Goal: Task Accomplishment & Management: Use online tool/utility

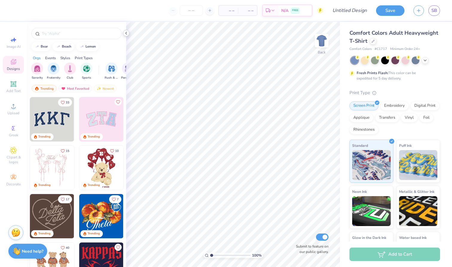
click at [127, 32] on icon at bounding box center [126, 33] width 5 height 5
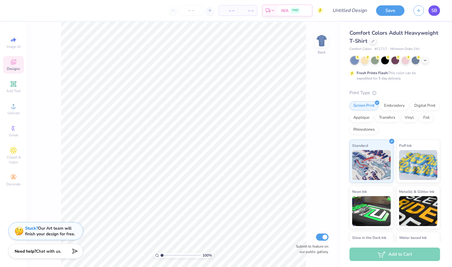
click at [432, 14] on link "SB" at bounding box center [434, 10] width 12 height 10
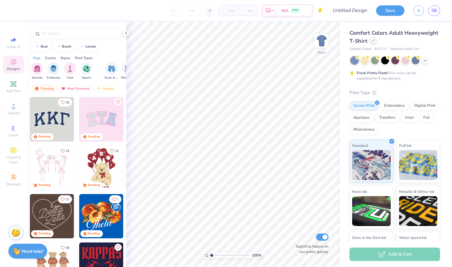
click at [374, 40] on icon at bounding box center [372, 40] width 3 height 3
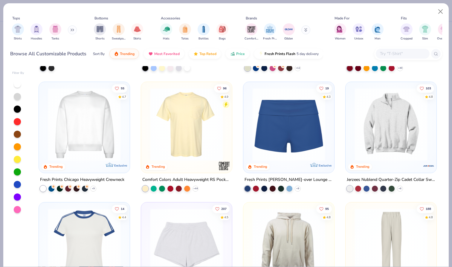
scroll to position [497, 0]
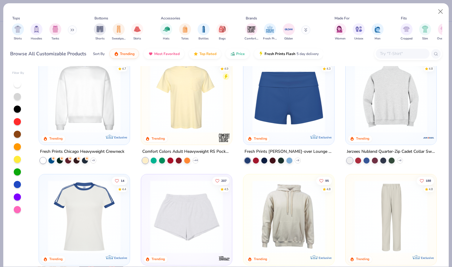
click at [351, 110] on img at bounding box center [312, 96] width 79 height 73
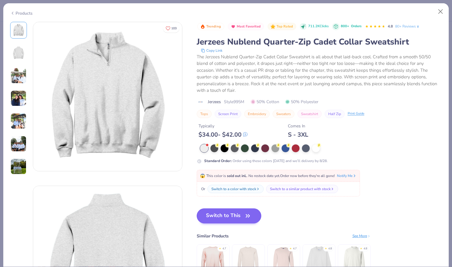
click at [236, 220] on button "Switch to This" at bounding box center [229, 215] width 65 height 15
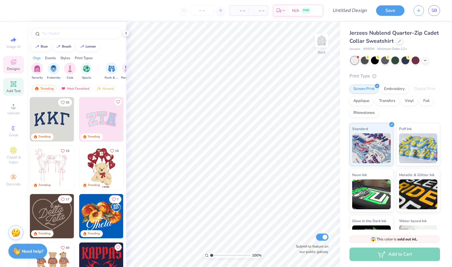
click at [11, 91] on span "Add Text" at bounding box center [13, 90] width 14 height 5
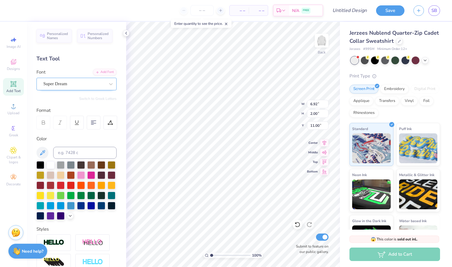
type textarea "Delta"
click at [48, 217] on div at bounding box center [51, 215] width 8 height 8
click at [57, 216] on div at bounding box center [61, 215] width 8 height 8
click at [48, 215] on div at bounding box center [51, 215] width 8 height 8
click at [63, 218] on div at bounding box center [61, 215] width 8 height 8
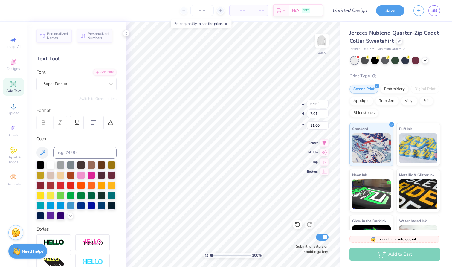
click at [53, 218] on div at bounding box center [51, 215] width 8 height 8
type input "0.99"
type input "3.56"
type input "1.03"
type input "1.50"
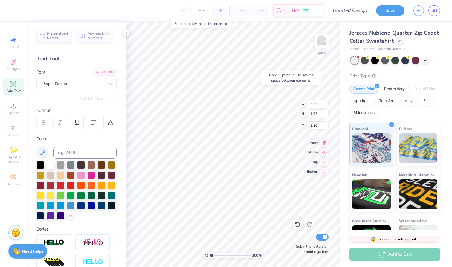
type input "4.07"
click at [300, 72] on div "Hold “Option ⌥” to see the space between elements." at bounding box center [291, 78] width 60 height 14
type input "3.00"
type input "6.59"
type input "4.88"
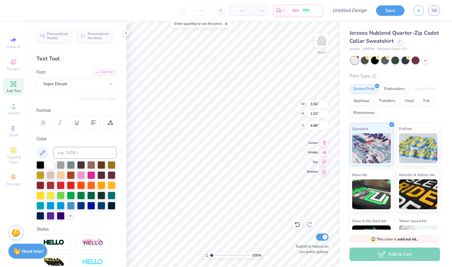
type input "6.36"
type input "1.84"
type input "4.26"
type textarea "Kappa"
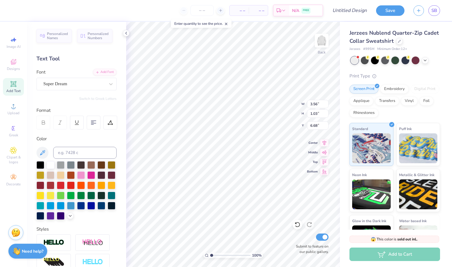
type input "3.00"
type input "4.26"
type input "7.01"
click at [397, 87] on div "Embroidery" at bounding box center [394, 88] width 28 height 9
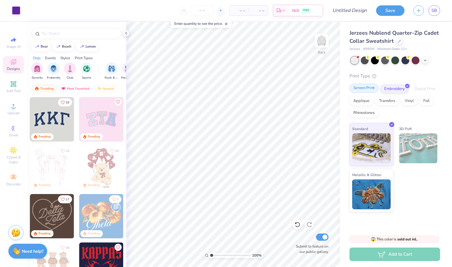
click at [365, 89] on div "Screen Print" at bounding box center [363, 88] width 29 height 9
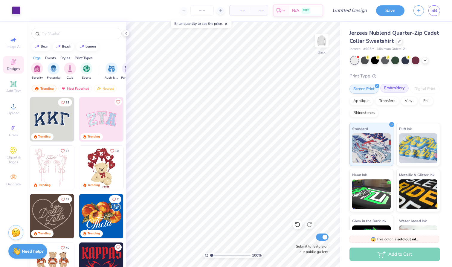
click at [388, 89] on div "Embroidery" at bounding box center [394, 88] width 28 height 9
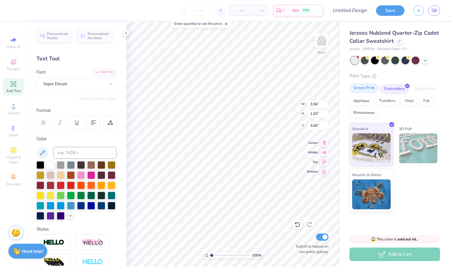
type input "7.07"
type input "5.03"
type input "3.41"
type input "7.33"
type input "3.41"
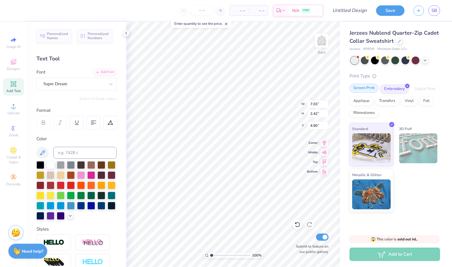
type input "4.90"
type input "7.52"
type input "3.71"
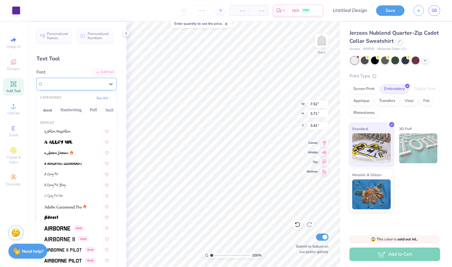
click at [91, 81] on div "Super Dream" at bounding box center [74, 83] width 63 height 9
click at [69, 210] on div at bounding box center [76, 206] width 75 height 10
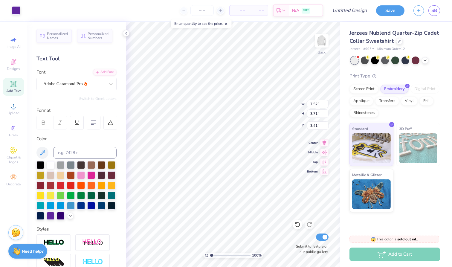
type input "7.77"
type input "4.96"
type input "3.39"
click at [79, 85] on span "Adobe Garamond Pro" at bounding box center [62, 83] width 39 height 7
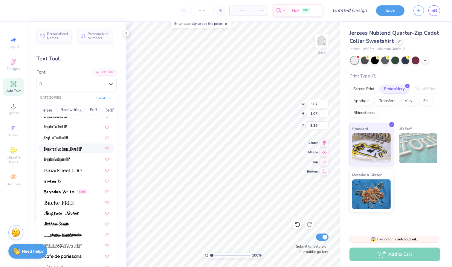
scroll to position [469, 0]
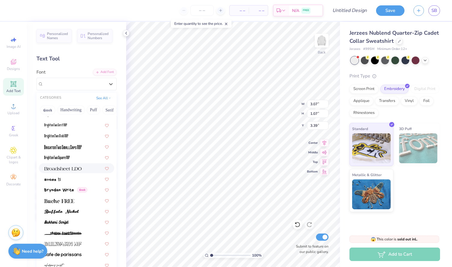
type input "7.03"
type input "2.42"
type input "4.70"
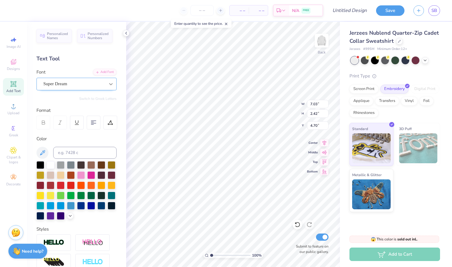
click at [107, 86] on div at bounding box center [110, 84] width 11 height 11
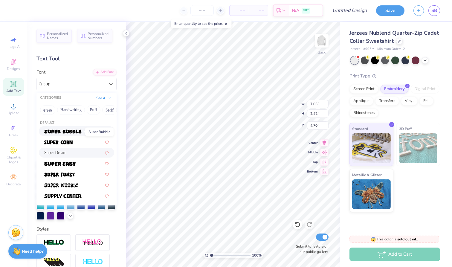
click at [71, 131] on img at bounding box center [62, 131] width 37 height 4
type input "sup"
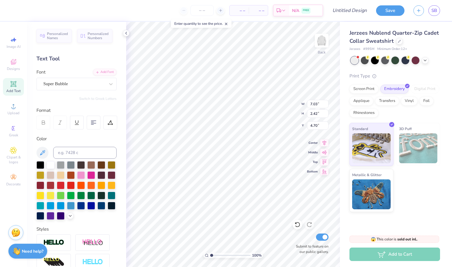
type input "7.94"
type input "1.84"
type input "4.99"
type input "3.07"
type input "1.07"
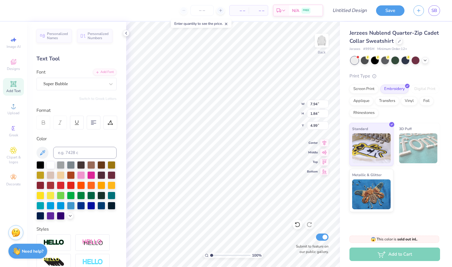
type input "3.39"
click at [84, 84] on icon at bounding box center [85, 84] width 3 height 4
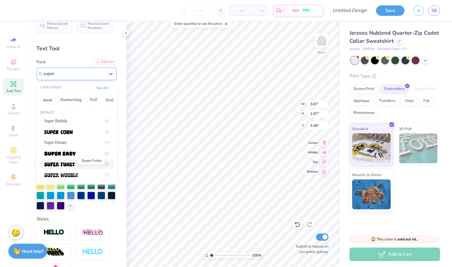
scroll to position [15, 0]
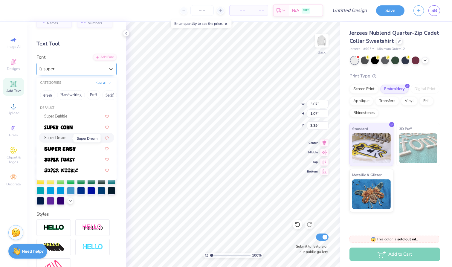
click at [66, 139] on span "Super Dream" at bounding box center [55, 137] width 22 height 6
type input "super"
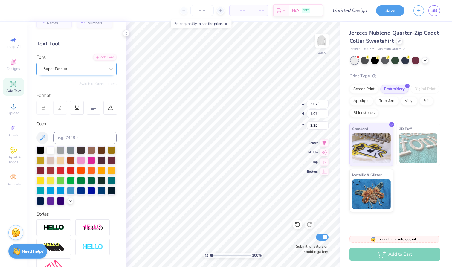
type input "3.56"
type input "1.03"
type input "3.41"
type input "7.94"
type input "1.84"
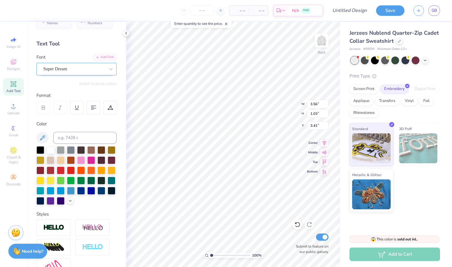
type input "4.99"
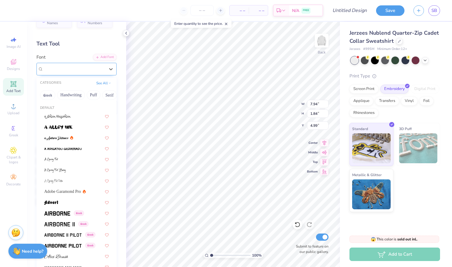
click at [96, 71] on div "Super Bubble" at bounding box center [74, 68] width 63 height 9
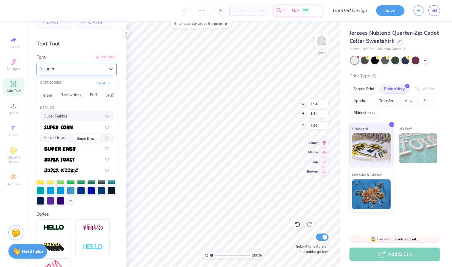
click at [66, 137] on span "Super Dream" at bounding box center [55, 137] width 22 height 6
type input "super"
type input "5.80"
type input "2.00"
type input "4.92"
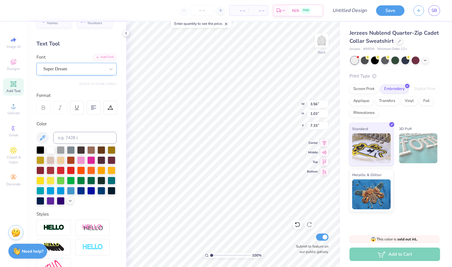
type input "13.75"
type input "5.80"
type input "2.00"
type input "4.92"
type input "6.72"
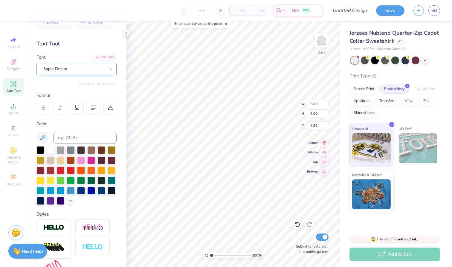
type input "2.32"
type input "6.25"
type input "3.56"
type input "1.03"
type input "9.07"
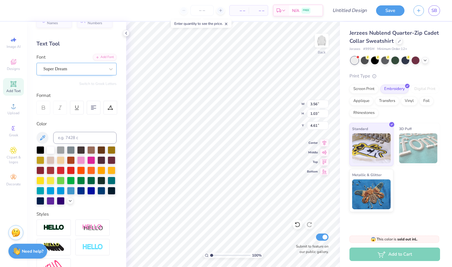
type input "4.70"
click at [322, 40] on img at bounding box center [322, 41] width 24 height 24
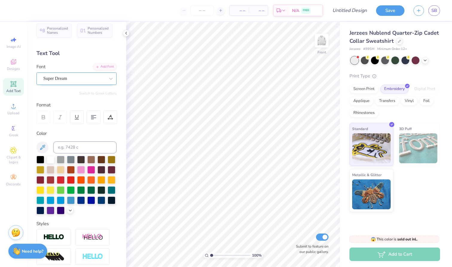
scroll to position [2, 0]
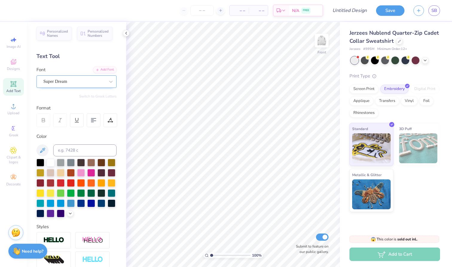
click at [7, 87] on div "Add Text" at bounding box center [13, 87] width 21 height 18
type textarea "Delta"
type input "5.01"
type input "13.62"
type input "13.26"
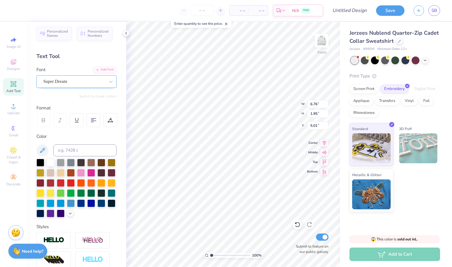
type input "9.25"
type input "11.37"
type input "3.28"
type input "8.53"
type textarea "Kappa"
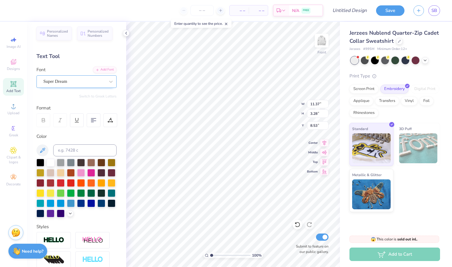
scroll to position [0, 0]
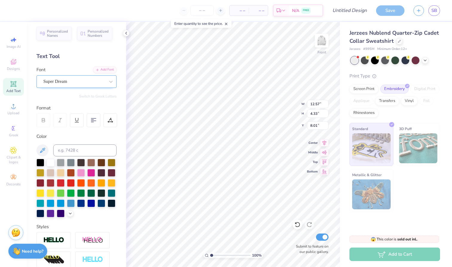
type input "8.17"
type input "14.16"
type input "4.30"
type input "4.61"
type input "4.43"
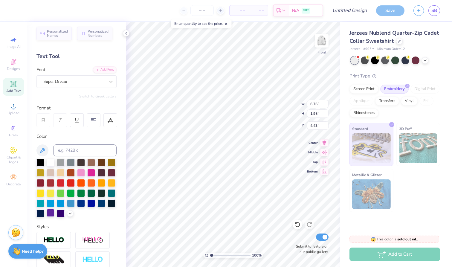
click at [53, 210] on div at bounding box center [51, 213] width 8 height 8
type input "12.57"
type input "4.33"
type input "8.17"
click at [59, 213] on div at bounding box center [61, 213] width 8 height 8
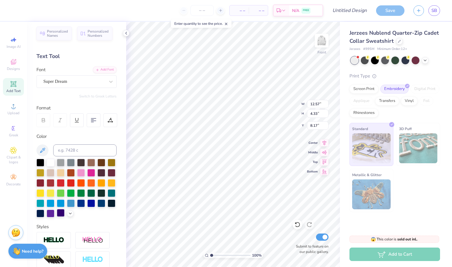
type input "6.76"
type input "1.95"
click at [52, 214] on div at bounding box center [51, 213] width 8 height 8
click at [60, 212] on div at bounding box center [61, 213] width 8 height 8
type input "4.43"
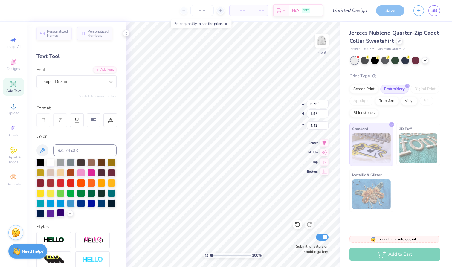
click at [64, 213] on div at bounding box center [61, 213] width 8 height 8
click at [67, 81] on span "Super Dream" at bounding box center [55, 81] width 24 height 7
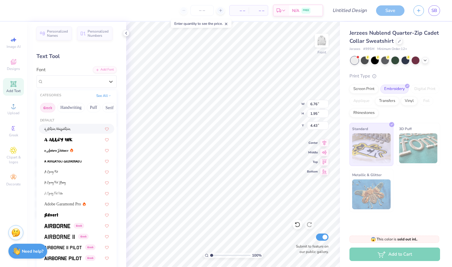
click at [51, 108] on button "Greek" at bounding box center [47, 108] width 15 height 10
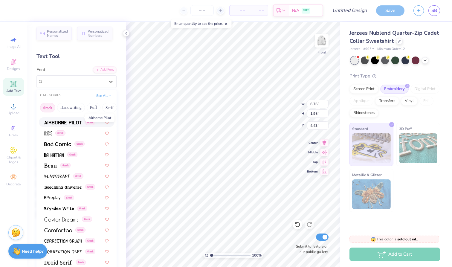
scroll to position [53, 0]
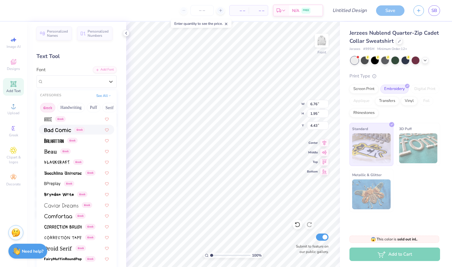
click at [60, 129] on img at bounding box center [57, 130] width 27 height 4
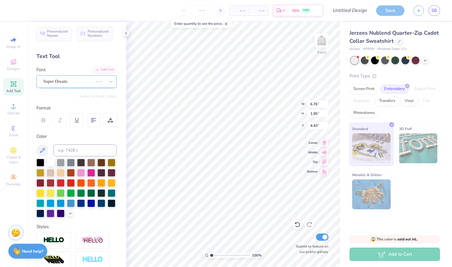
click at [64, 80] on span "Super Dream" at bounding box center [55, 81] width 24 height 7
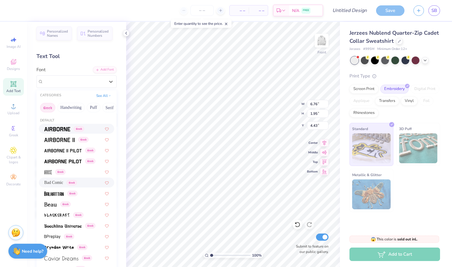
type input "6.47"
type input "2.13"
type input "4.34"
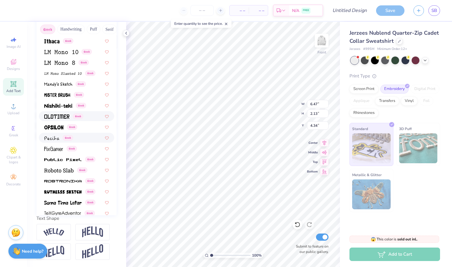
scroll to position [240, 0]
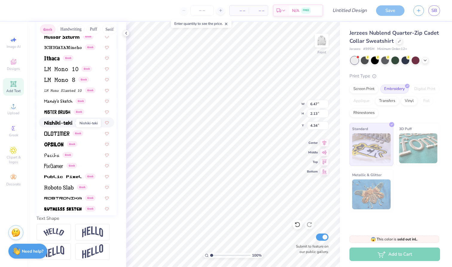
click at [57, 123] on img at bounding box center [58, 123] width 28 height 4
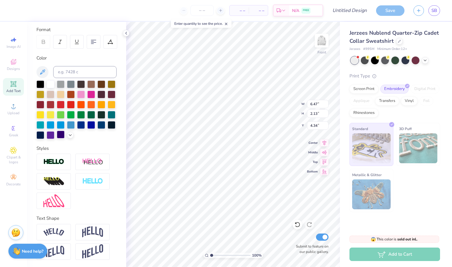
click at [62, 135] on div at bounding box center [61, 135] width 8 height 8
type input "6.57"
type input "2.20"
type input "4.30"
click at [59, 134] on div at bounding box center [61, 135] width 8 height 8
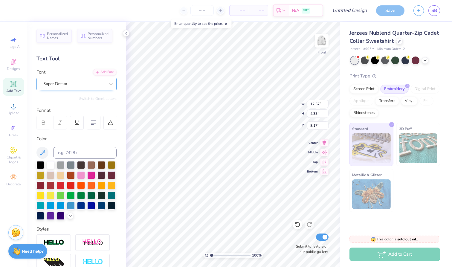
scroll to position [0, 0]
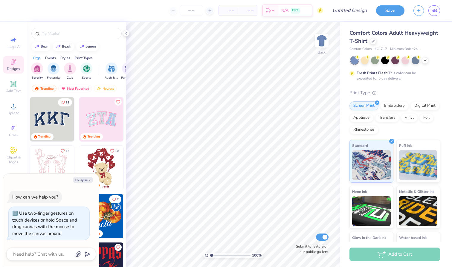
drag, startPoint x: 212, startPoint y: 254, endPoint x: 175, endPoint y: 263, distance: 38.2
type input "1"
click at [175, 257] on div "100 %" at bounding box center [233, 144] width 245 height 245
click at [89, 181] on icon "button" at bounding box center [90, 180] width 4 height 4
type textarea "x"
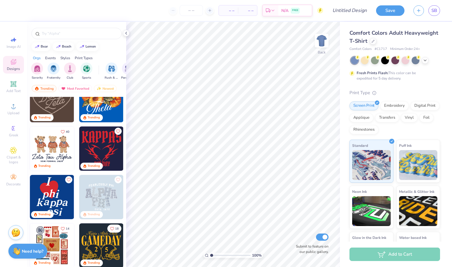
scroll to position [120, 0]
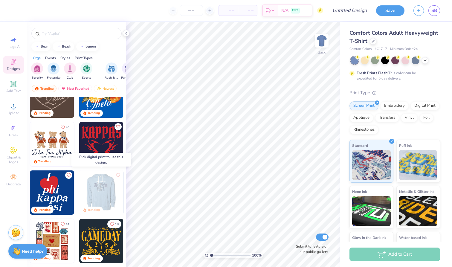
click at [79, 196] on img at bounding box center [57, 192] width 44 height 44
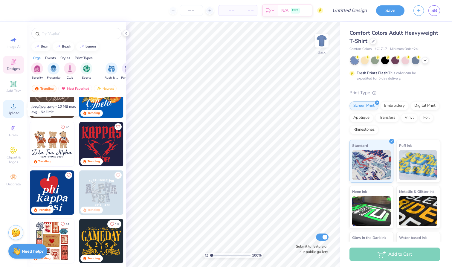
click at [12, 108] on icon at bounding box center [13, 106] width 4 height 4
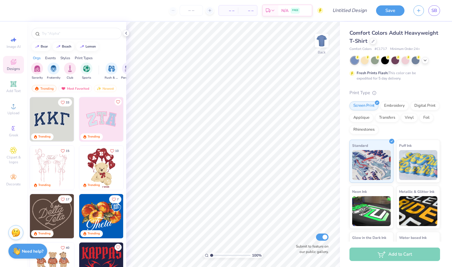
scroll to position [0, 0]
click at [56, 125] on img at bounding box center [52, 119] width 44 height 44
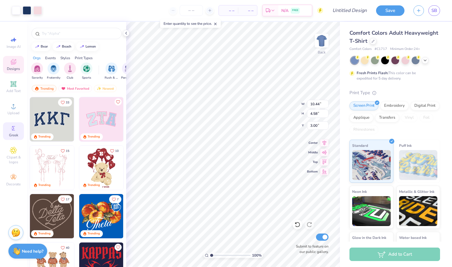
click at [22, 134] on div "Greek" at bounding box center [13, 131] width 21 height 18
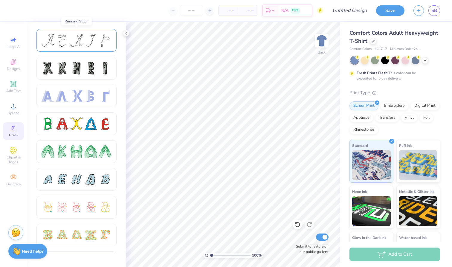
click at [89, 39] on div at bounding box center [91, 40] width 13 height 13
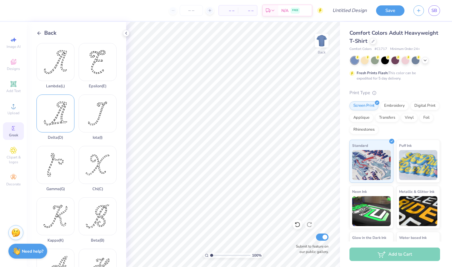
click at [60, 119] on div "Delta ( D )" at bounding box center [55, 116] width 38 height 45
click at [375, 40] on div at bounding box center [373, 40] width 7 height 7
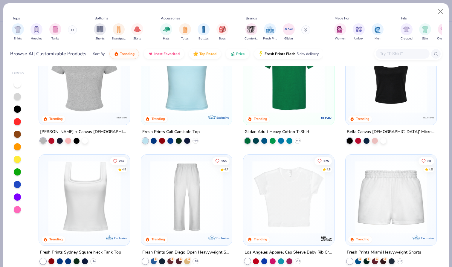
scroll to position [168, 0]
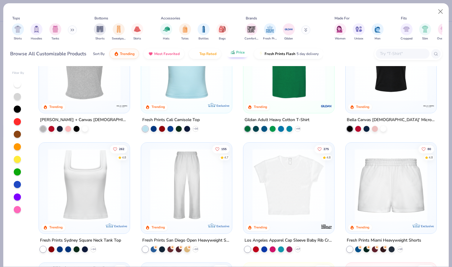
click at [240, 54] on span "Price" at bounding box center [240, 52] width 9 height 5
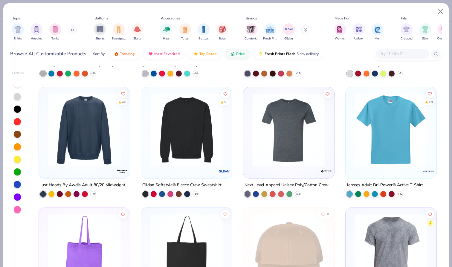
scroll to position [5879, 0]
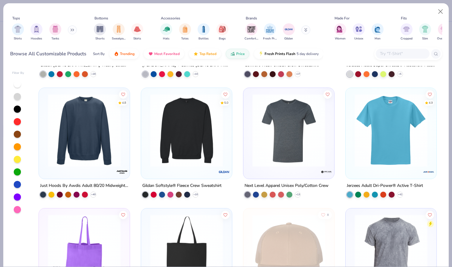
click at [205, 123] on img at bounding box center [186, 130] width 79 height 73
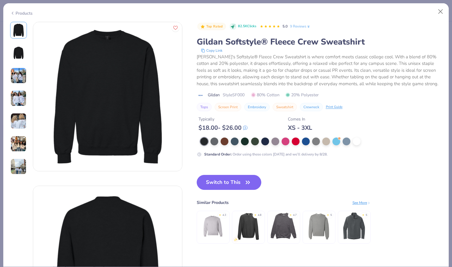
click at [22, 52] on img at bounding box center [18, 53] width 14 height 14
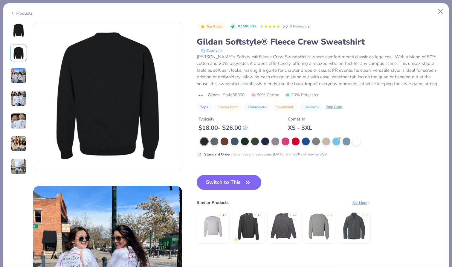
click at [20, 75] on img at bounding box center [18, 76] width 16 height 16
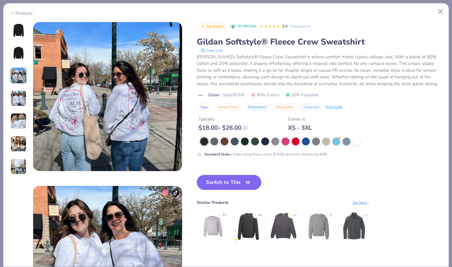
click at [19, 99] on img at bounding box center [18, 98] width 16 height 16
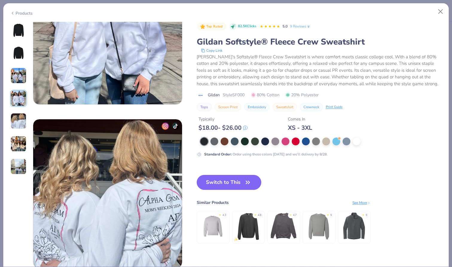
scroll to position [561, 0]
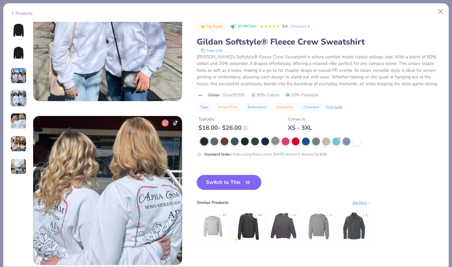
click at [273, 140] on div at bounding box center [275, 141] width 8 height 8
click at [22, 40] on div at bounding box center [18, 98] width 17 height 153
click at [21, 32] on img at bounding box center [18, 30] width 14 height 14
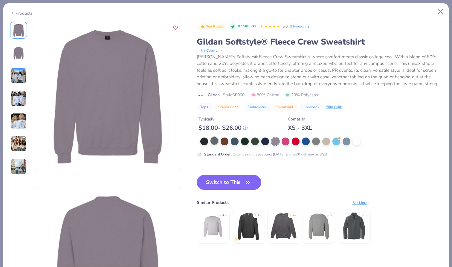
click at [216, 141] on div at bounding box center [214, 141] width 8 height 8
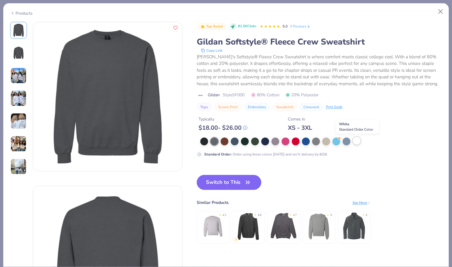
click at [354, 141] on div at bounding box center [357, 141] width 8 height 8
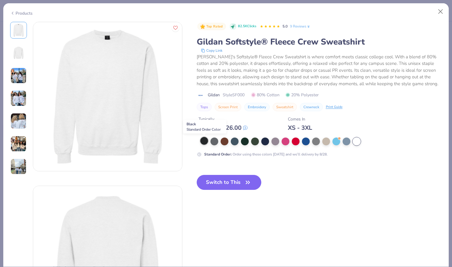
click at [203, 142] on div at bounding box center [204, 141] width 8 height 8
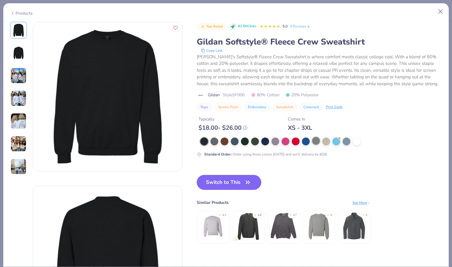
click at [317, 143] on div at bounding box center [316, 141] width 8 height 8
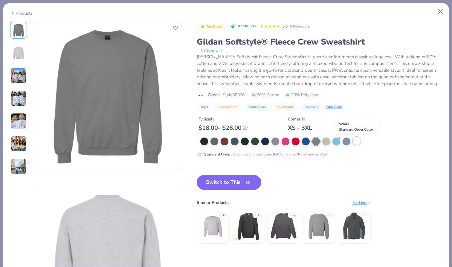
click at [356, 140] on div at bounding box center [357, 141] width 8 height 8
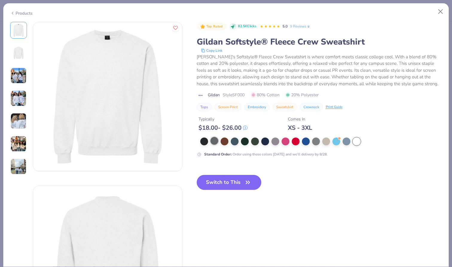
click at [215, 145] on div at bounding box center [214, 141] width 8 height 8
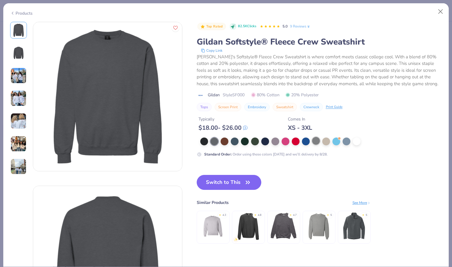
click at [314, 139] on div at bounding box center [316, 141] width 8 height 8
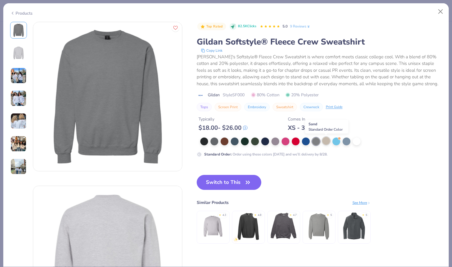
click at [323, 141] on div at bounding box center [326, 141] width 8 height 8
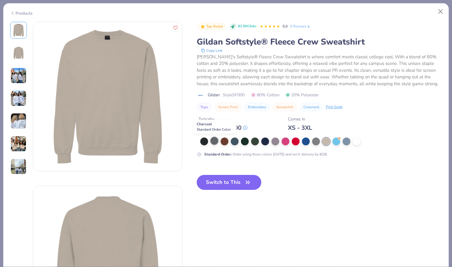
click at [214, 144] on div at bounding box center [214, 141] width 8 height 8
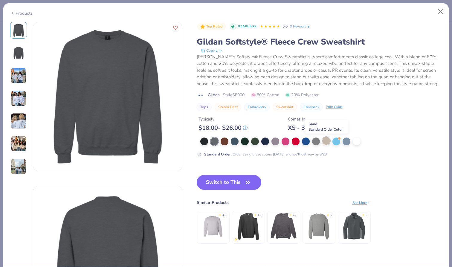
click at [323, 140] on div at bounding box center [326, 141] width 8 height 8
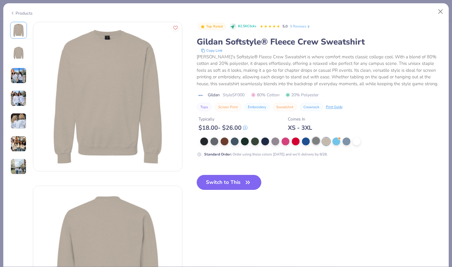
click at [317, 140] on div at bounding box center [316, 141] width 8 height 8
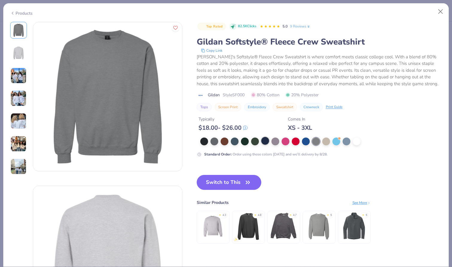
click at [267, 143] on div at bounding box center [265, 141] width 8 height 8
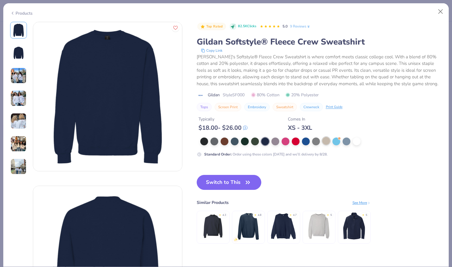
click at [326, 144] on div at bounding box center [326, 141] width 8 height 8
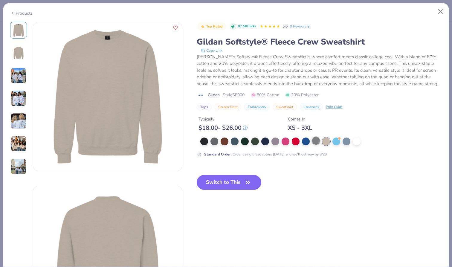
click at [317, 143] on div at bounding box center [316, 141] width 8 height 8
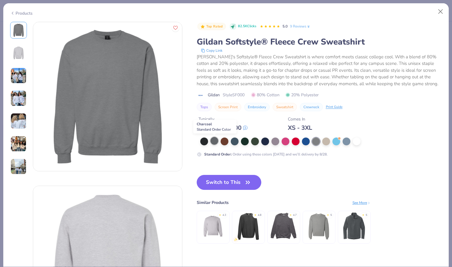
click at [214, 144] on div at bounding box center [214, 141] width 8 height 8
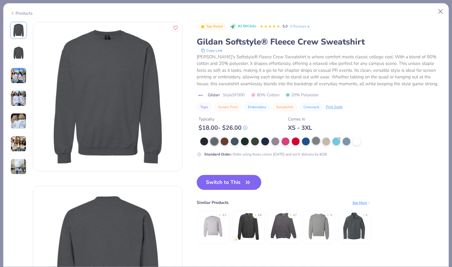
click at [316, 144] on div at bounding box center [316, 141] width 8 height 8
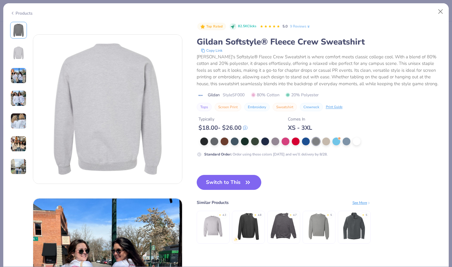
scroll to position [127, 0]
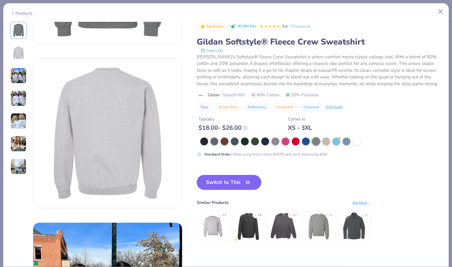
click at [114, 125] on img at bounding box center [107, 133] width 149 height 149
click at [231, 177] on button "Switch to This" at bounding box center [229, 182] width 65 height 15
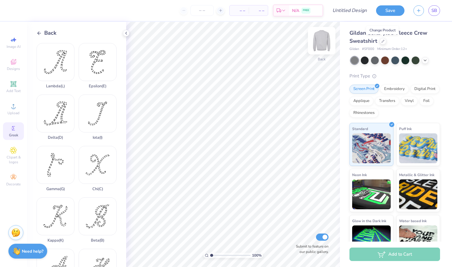
click at [320, 41] on img at bounding box center [322, 41] width 24 height 24
click at [320, 41] on img at bounding box center [322, 41] width 12 height 12
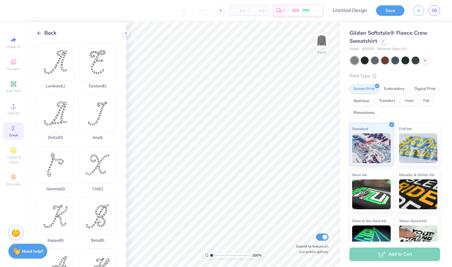
click at [320, 41] on img at bounding box center [322, 41] width 12 height 12
click at [198, 10] on input "number" at bounding box center [201, 10] width 23 height 11
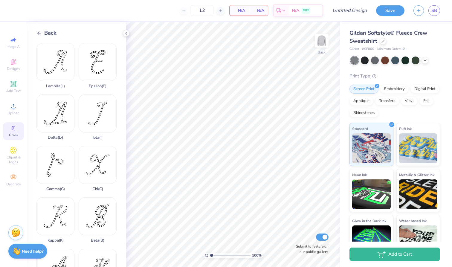
type input "12"
click at [39, 33] on icon at bounding box center [38, 32] width 5 height 5
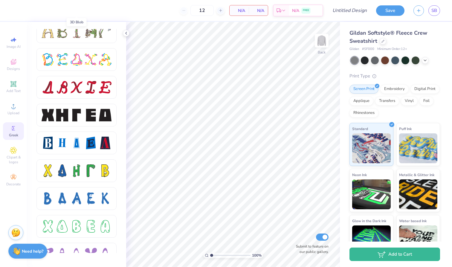
scroll to position [733, 0]
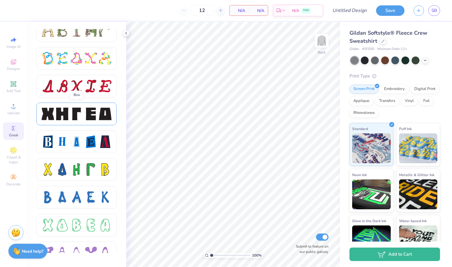
click at [97, 113] on div at bounding box center [91, 114] width 13 height 13
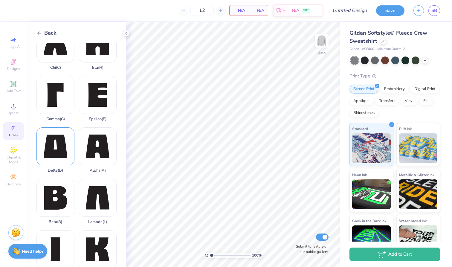
scroll to position [19, 0]
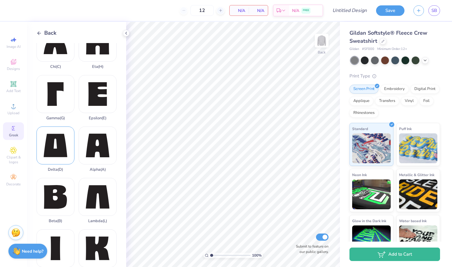
click at [57, 145] on div "Delta ( D )" at bounding box center [55, 148] width 38 height 45
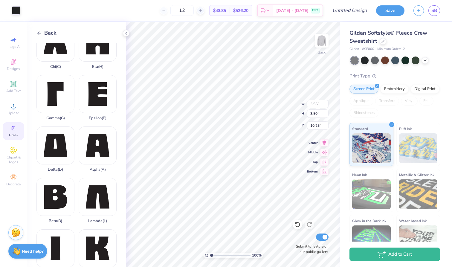
type input "3.60"
type input "5.44"
type input "5.36"
click at [392, 93] on div "Screen Print Embroidery Digital Print Applique Transfers Vinyl Foil Rhinestones" at bounding box center [394, 101] width 91 height 33
click at [392, 91] on div "Embroidery" at bounding box center [394, 88] width 28 height 9
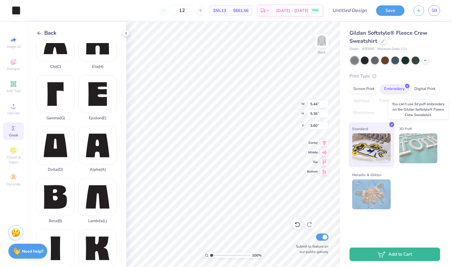
click at [421, 155] on img at bounding box center [418, 148] width 39 height 30
click at [416, 133] on div "3D Puff" at bounding box center [418, 144] width 44 height 43
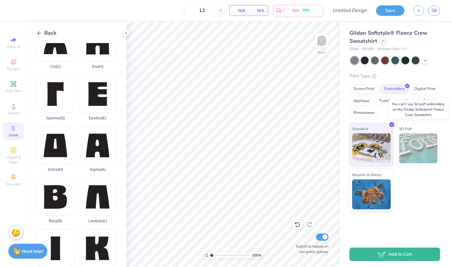
click at [409, 130] on span "3D Puff" at bounding box center [405, 129] width 13 height 6
